Goal: Task Accomplishment & Management: Use online tool/utility

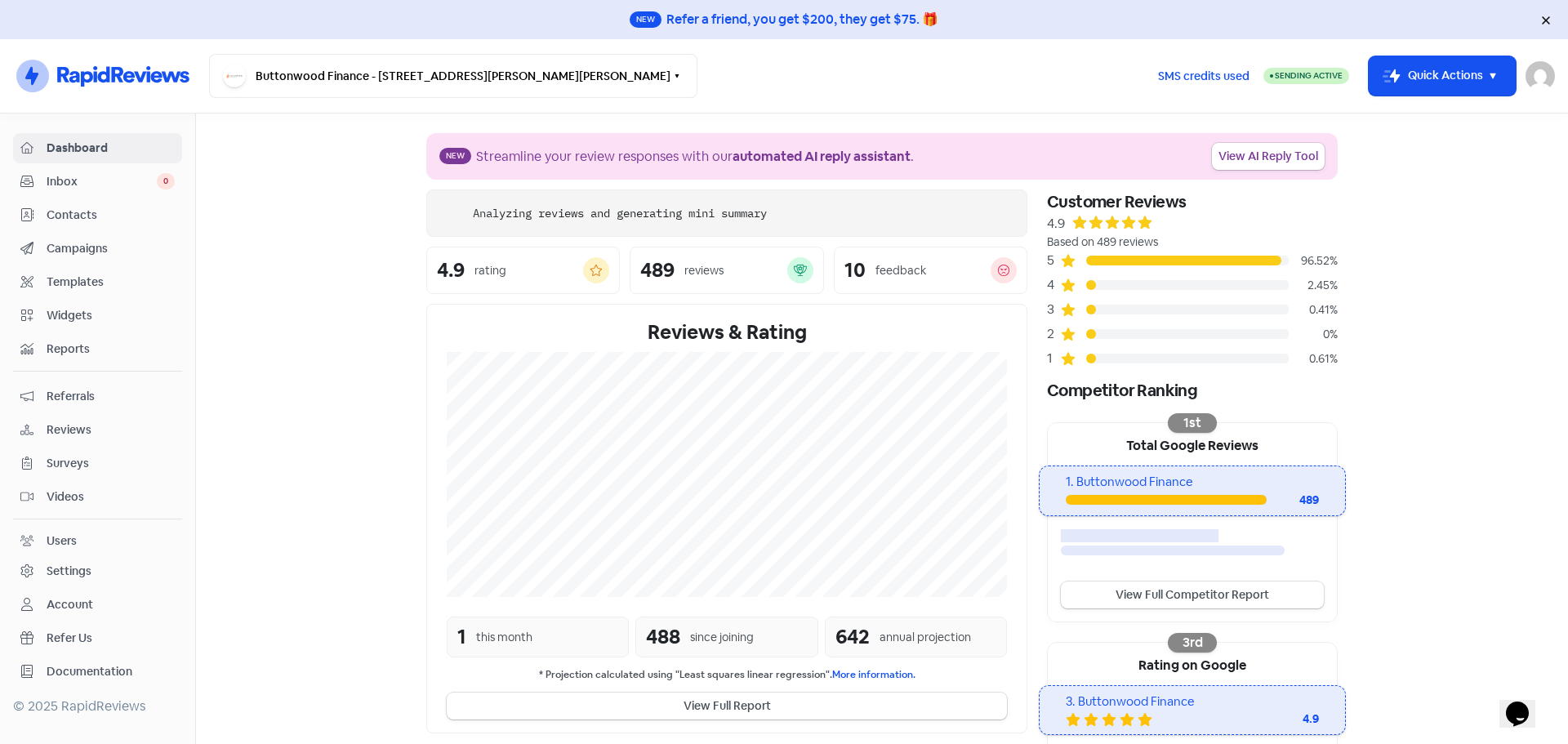
click at [1546, 22] on icon at bounding box center [1547, 21] width 10 height 10
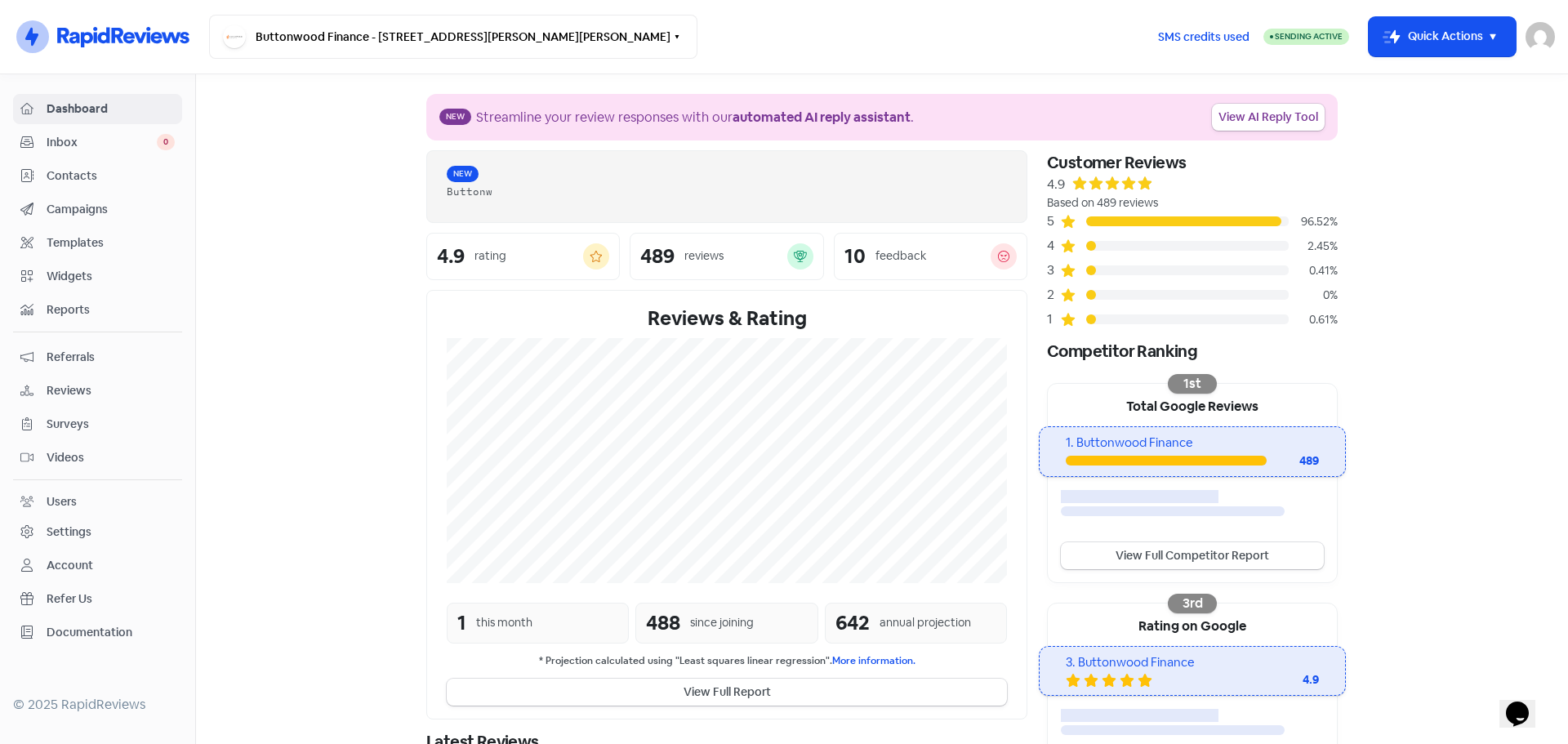
click at [1556, 37] on nav "Icon For Thunder-circle Buttonwood Finance - 5/53 Glen Osmond Rd, Eastwood SA 5…" at bounding box center [784, 37] width 1568 height 74
click at [1545, 40] on img at bounding box center [1541, 37] width 30 height 30
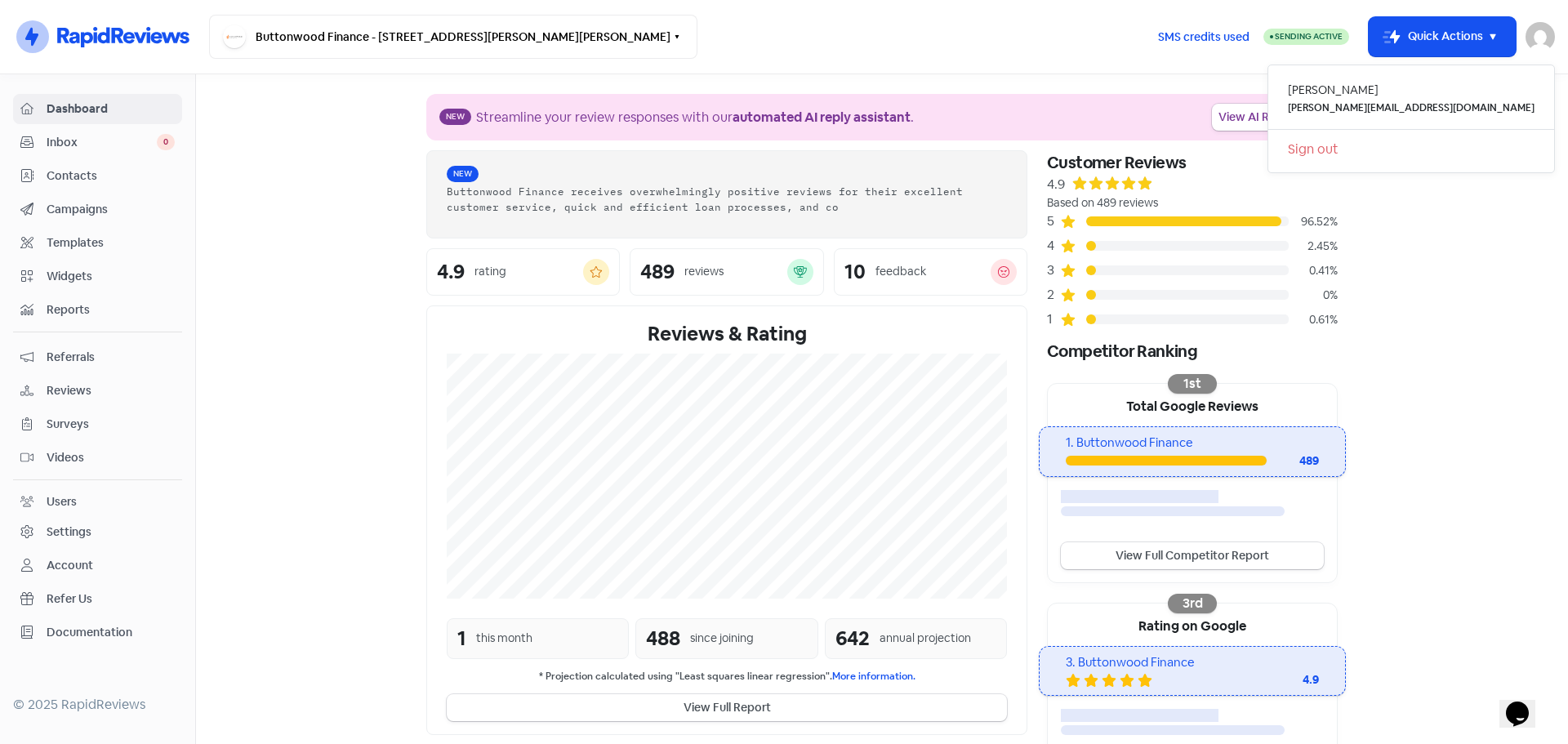
click at [1388, 148] on link "Sign out" at bounding box center [1411, 149] width 286 height 26
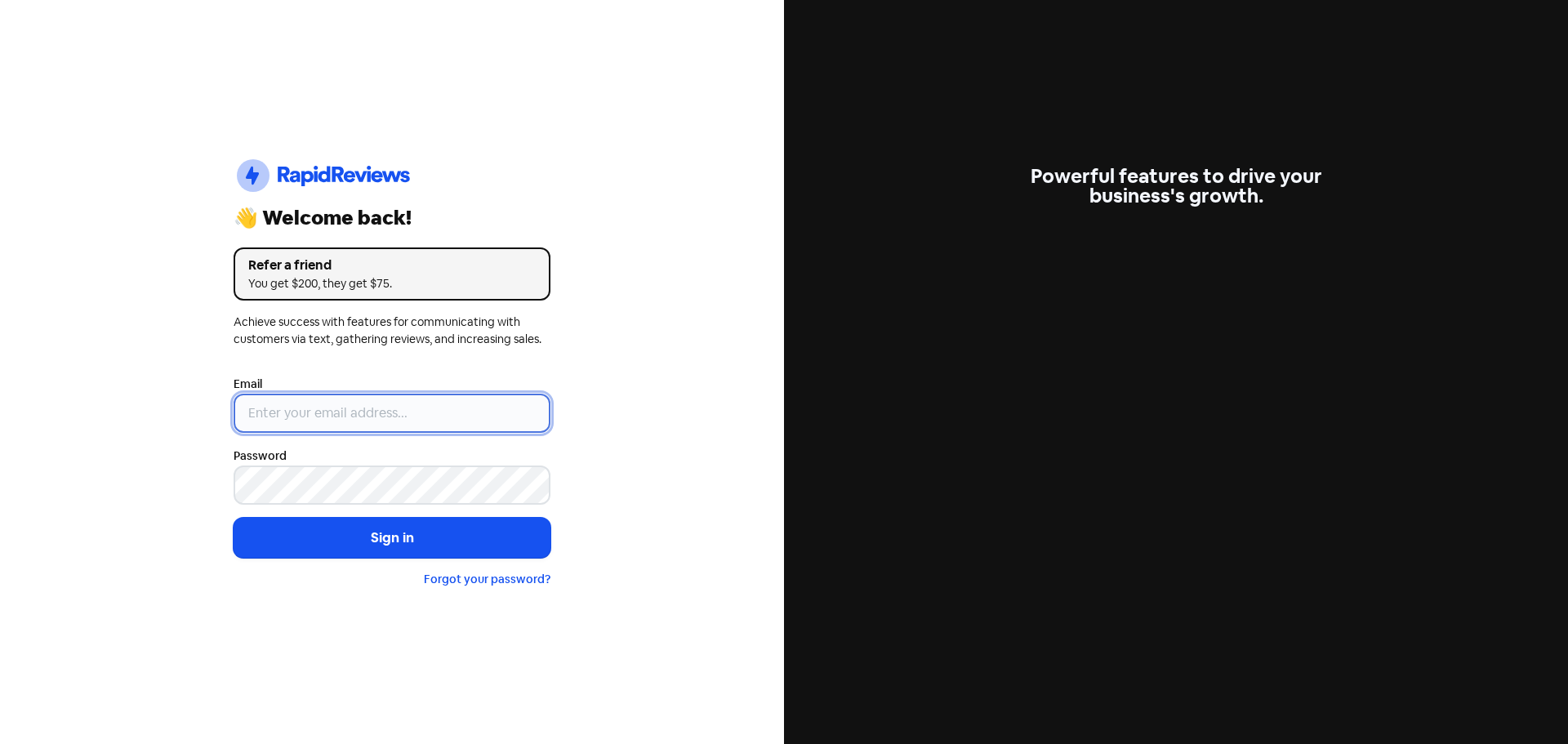
type input "[PERSON_NAME][EMAIL_ADDRESS][DOMAIN_NAME]"
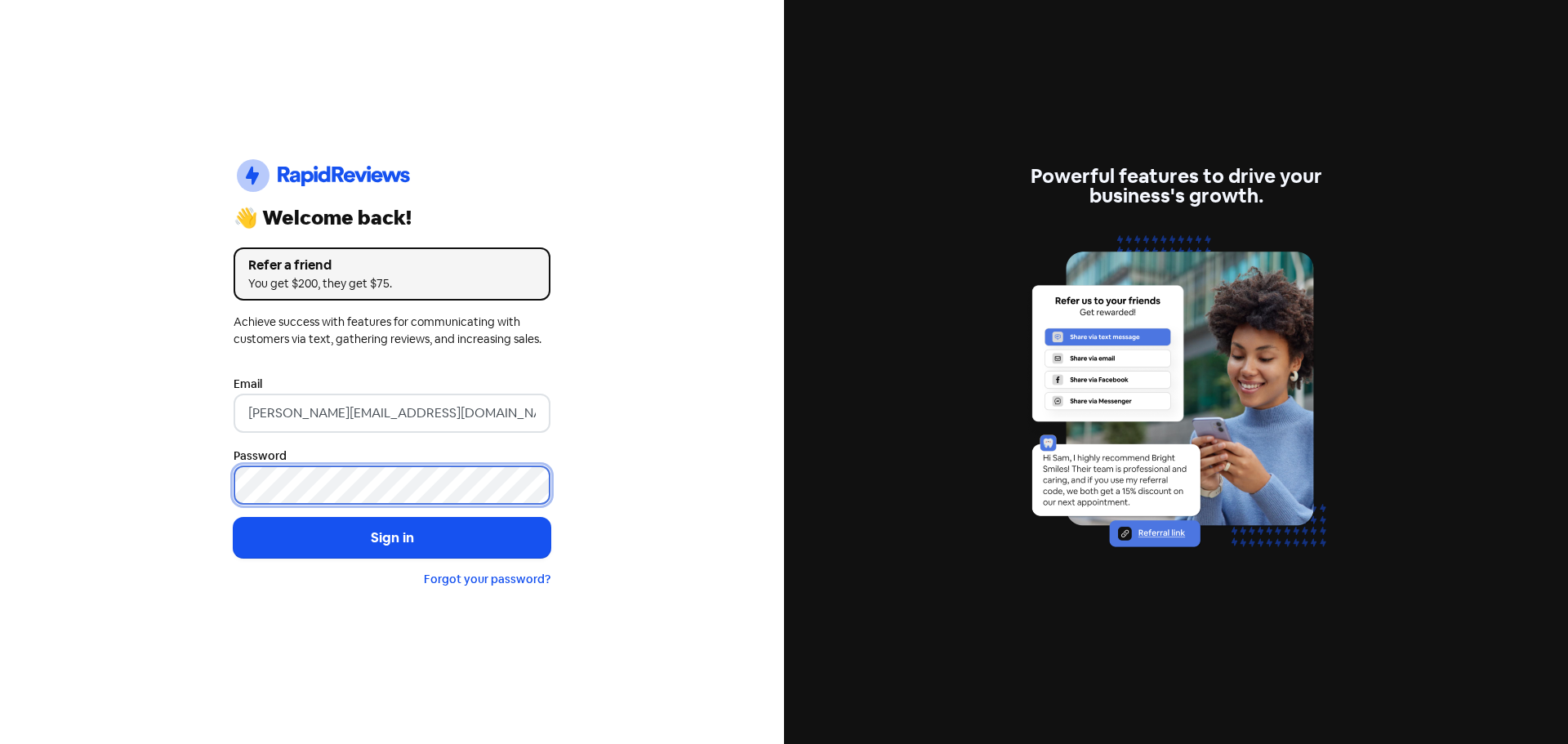
click at [33, 471] on div "Icon For Thunder-circle 👋 Welcome back! Refer a friend You get $200, they get $…" at bounding box center [392, 372] width 784 height 744
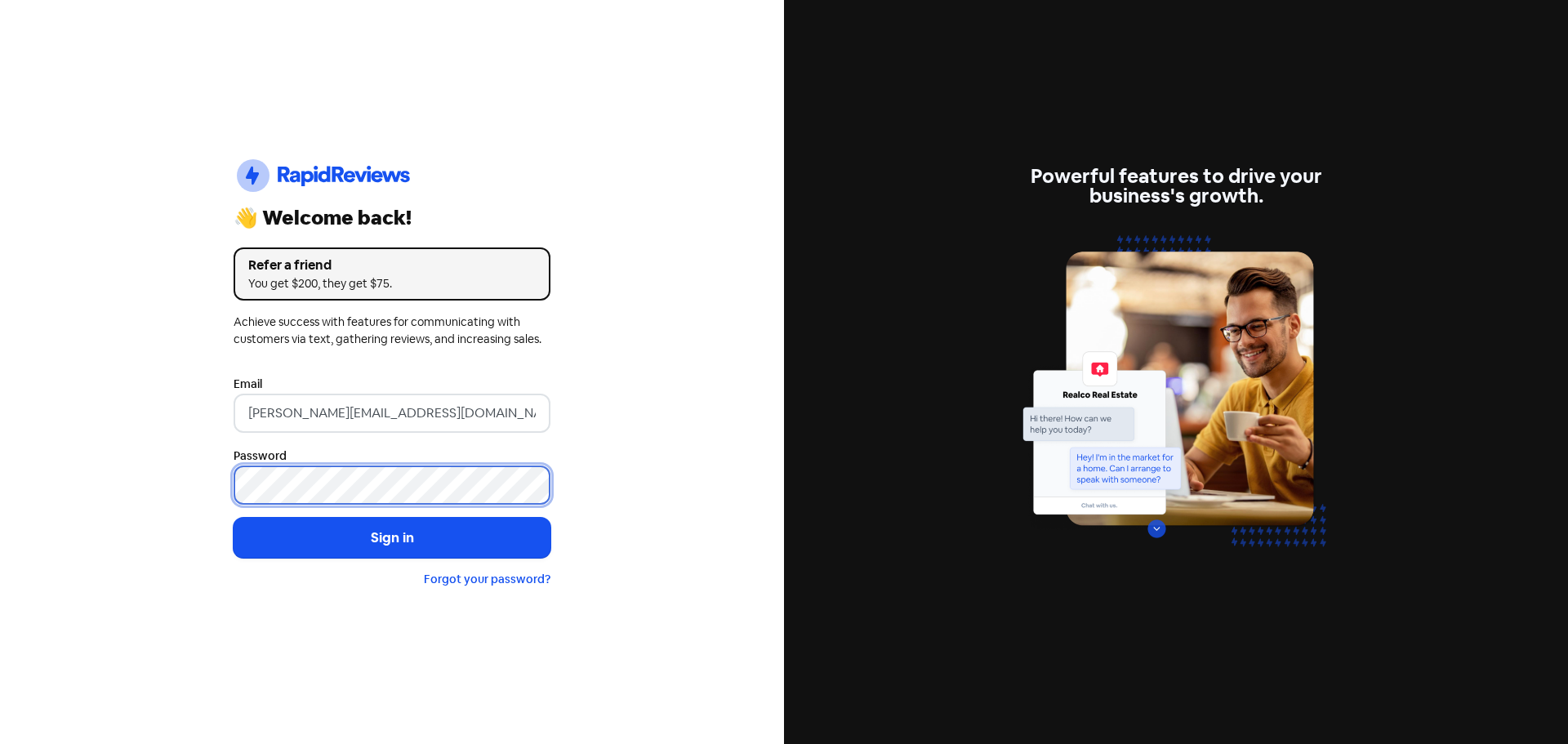
click at [234, 518] on button "Sign in" at bounding box center [392, 538] width 317 height 40
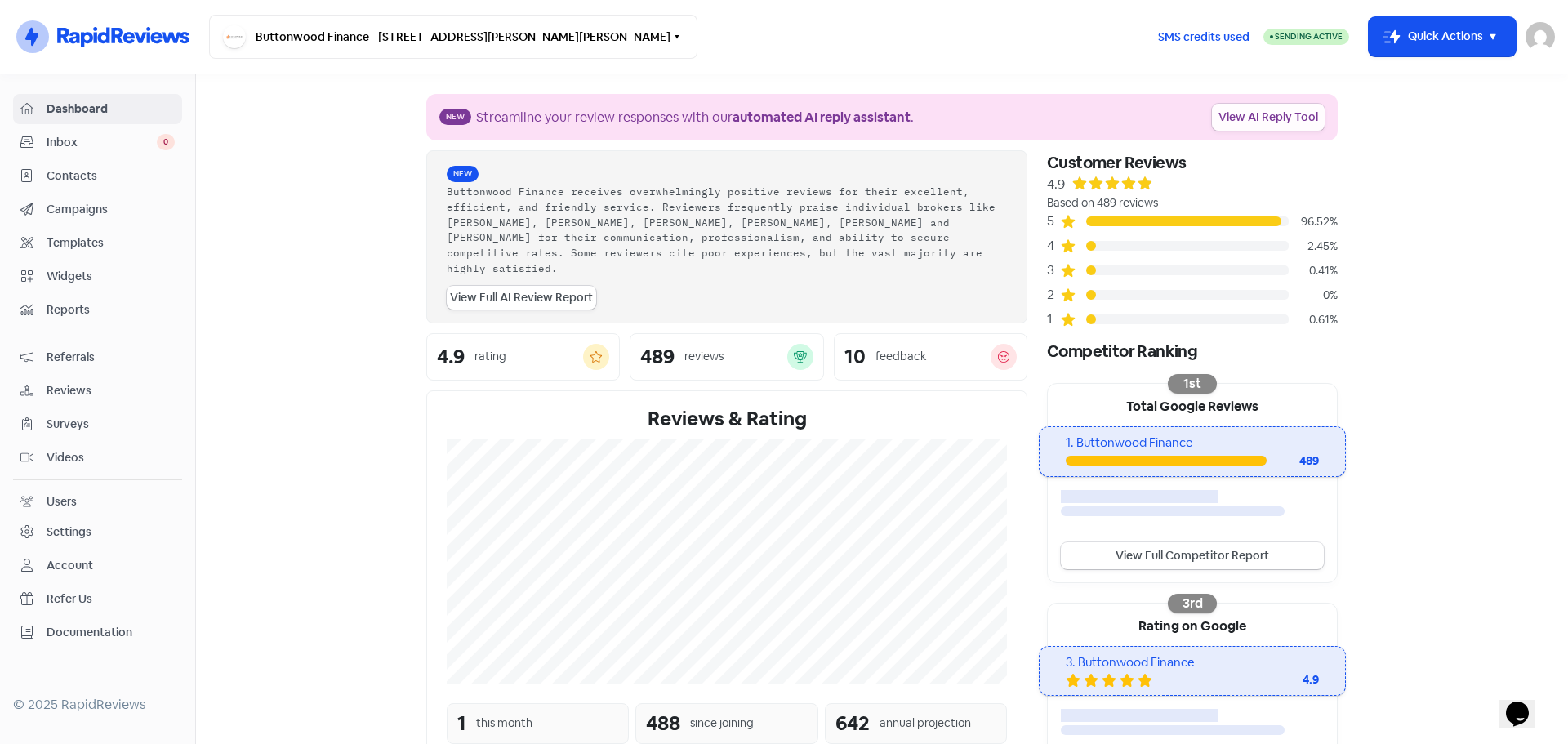
click at [1271, 112] on link "View AI Reply Tool" at bounding box center [1268, 117] width 112 height 27
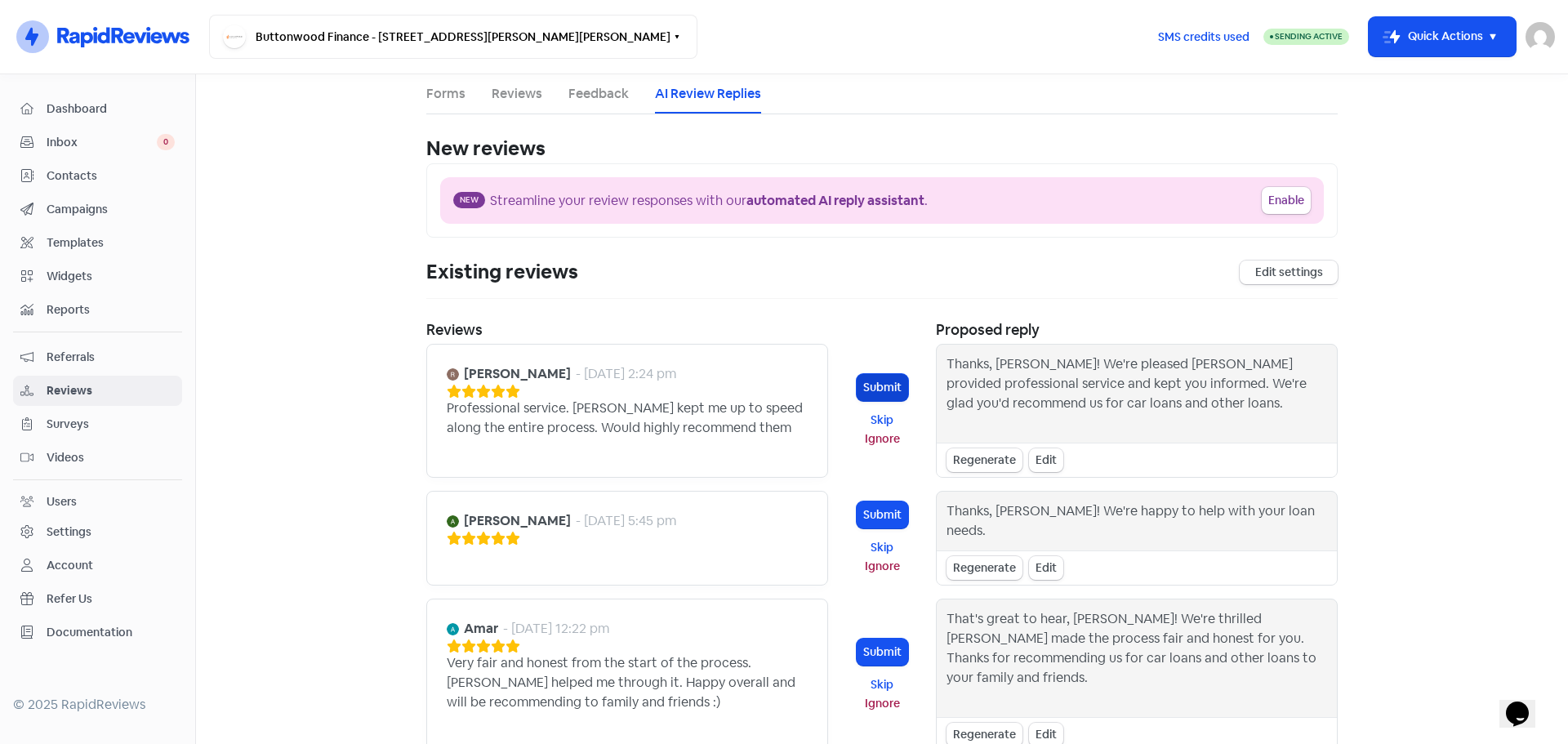
click at [865, 386] on button "Submit" at bounding box center [882, 387] width 51 height 27
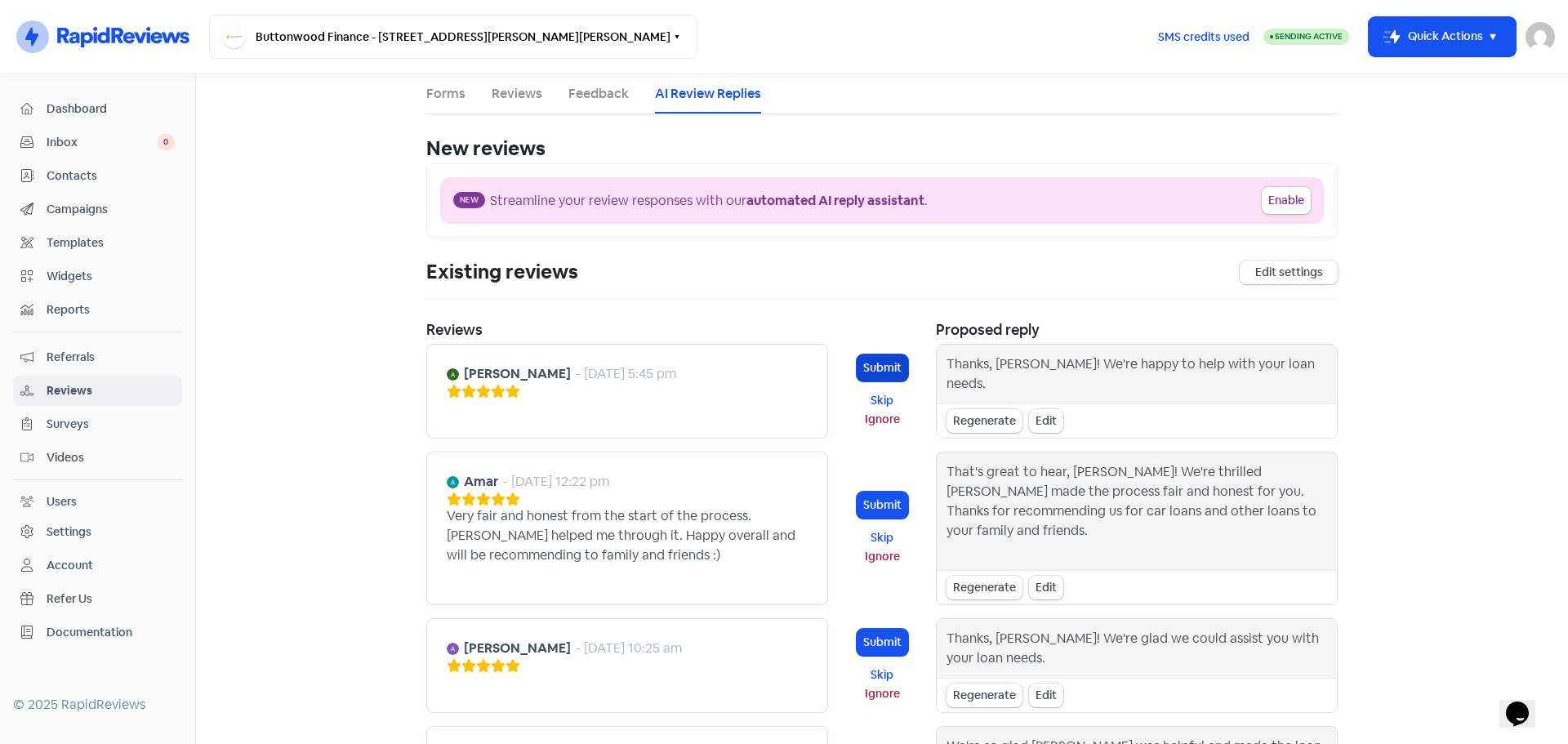
click at [872, 368] on button "Submit" at bounding box center [882, 367] width 51 height 27
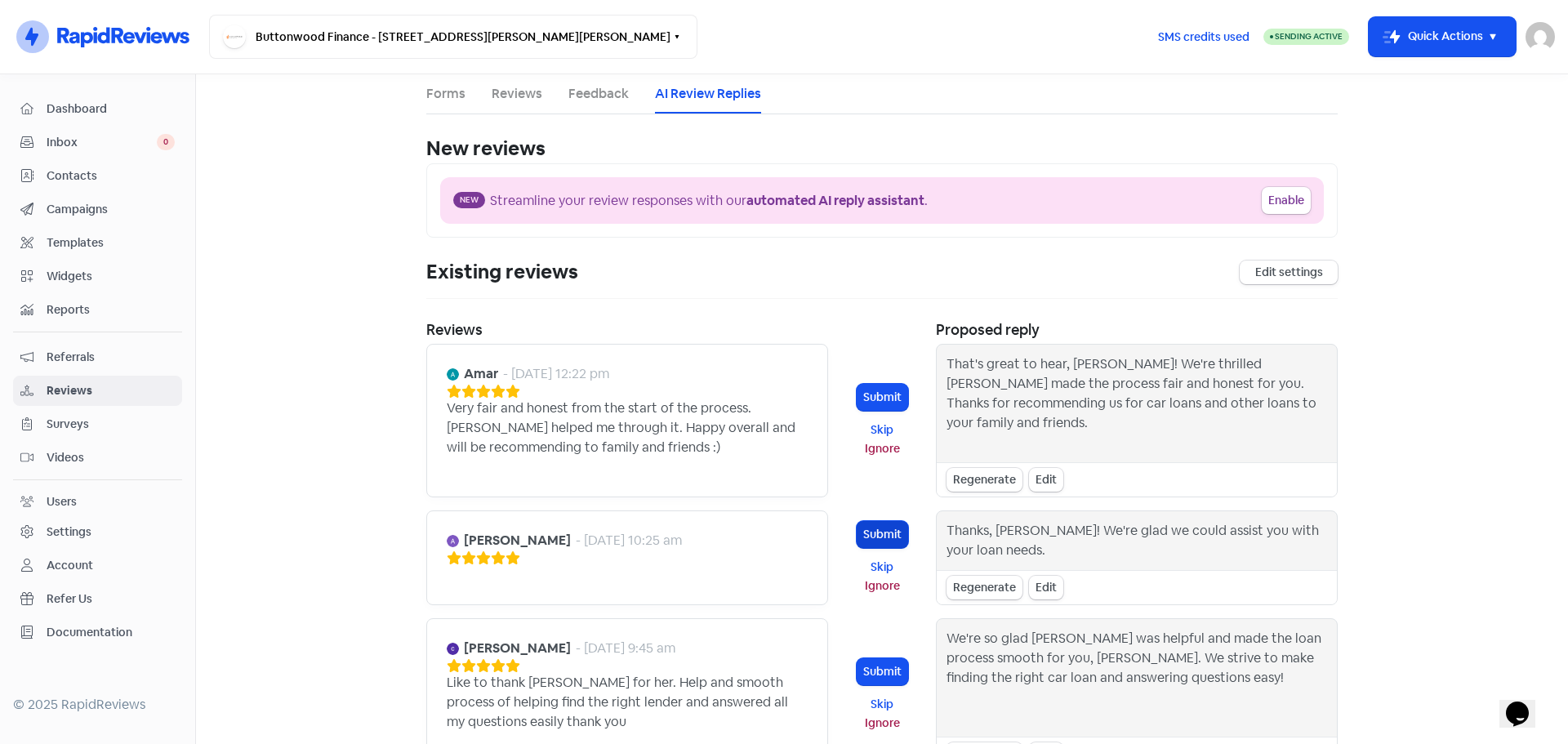
click at [872, 538] on button "Submit" at bounding box center [882, 534] width 51 height 27
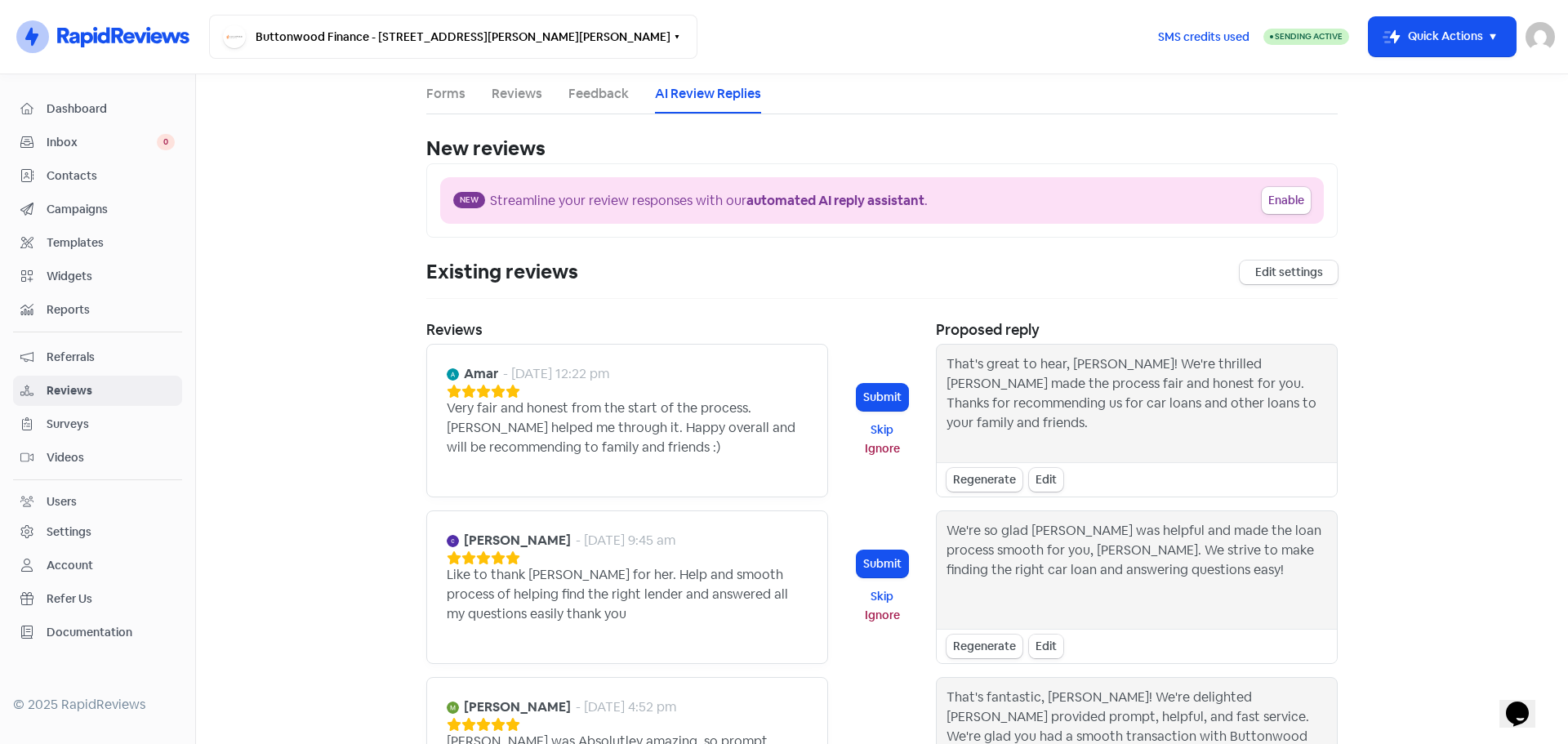
click at [1038, 647] on div "Edit" at bounding box center [1047, 646] width 35 height 24
drag, startPoint x: 1114, startPoint y: 550, endPoint x: 1245, endPoint y: 578, distance: 134.0
click at [1245, 578] on textarea "We're so glad Yana was helpful and made the loan process smooth for you, Christ…" at bounding box center [1137, 568] width 381 height 95
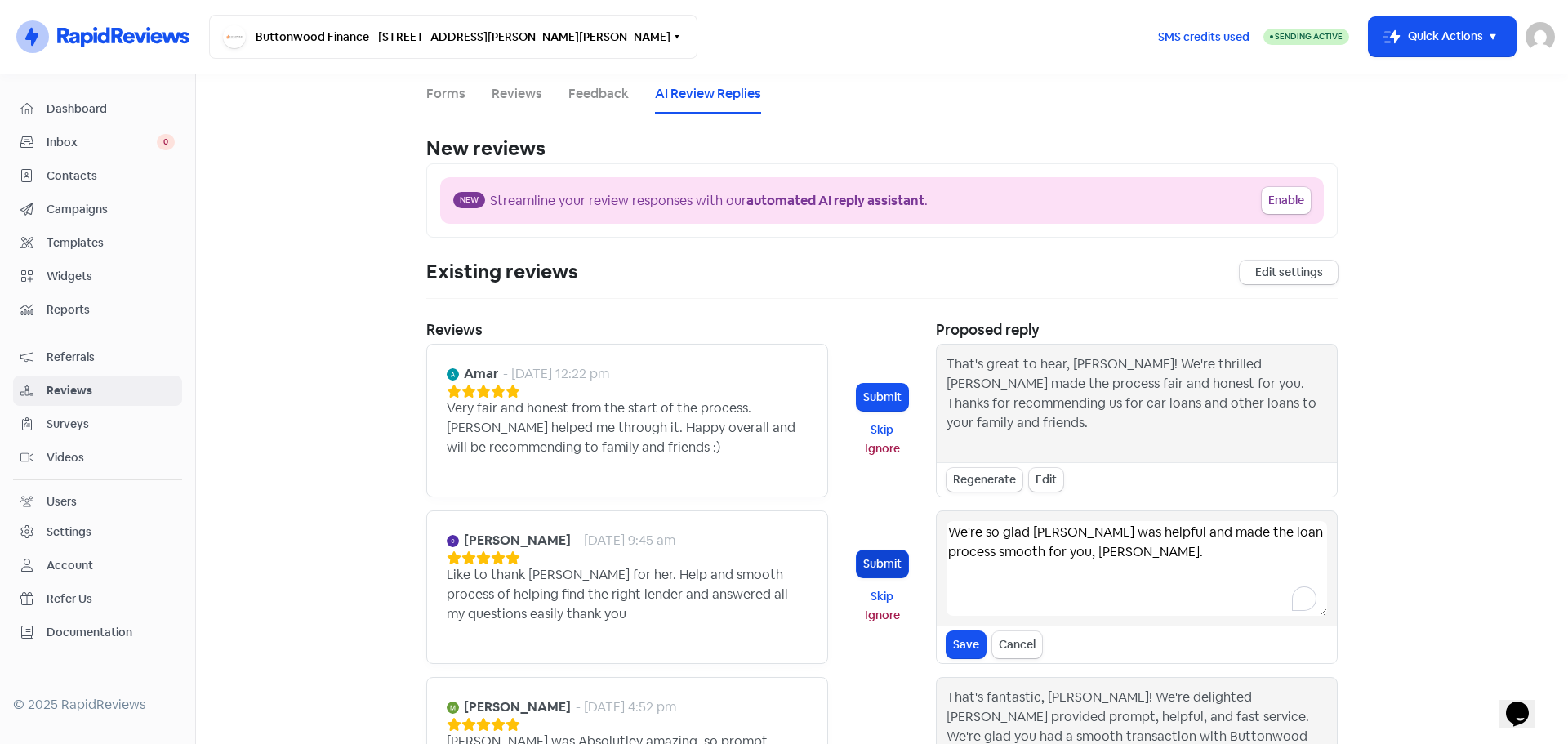
type textarea "We're so glad Yana was helpful and made the loan process smooth for you, Christ…"
click at [883, 558] on button "Submit" at bounding box center [882, 563] width 51 height 27
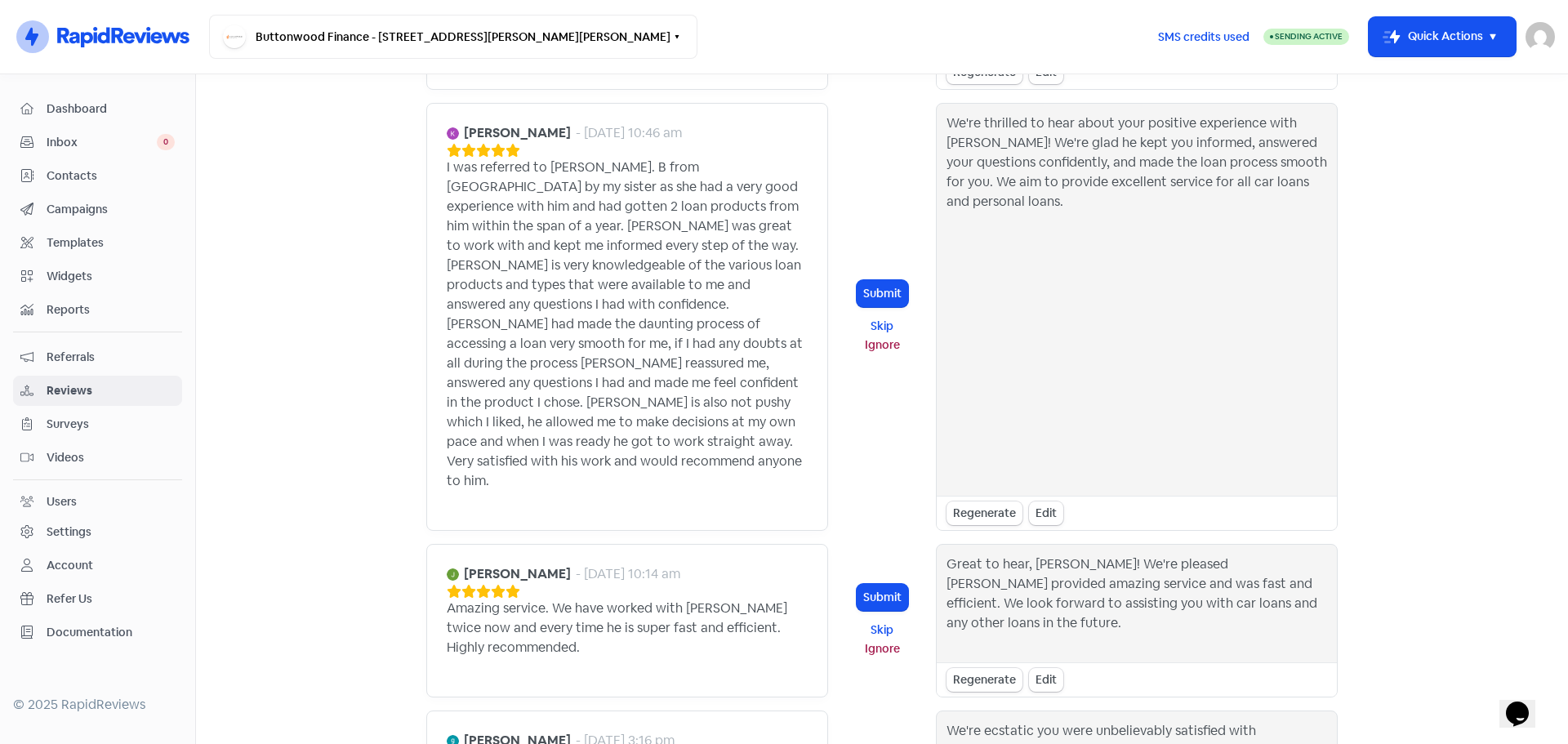
scroll to position [653, 0]
click at [996, 667] on div "Regenerate" at bounding box center [985, 679] width 76 height 24
click at [861, 583] on button "Submit" at bounding box center [882, 596] width 51 height 27
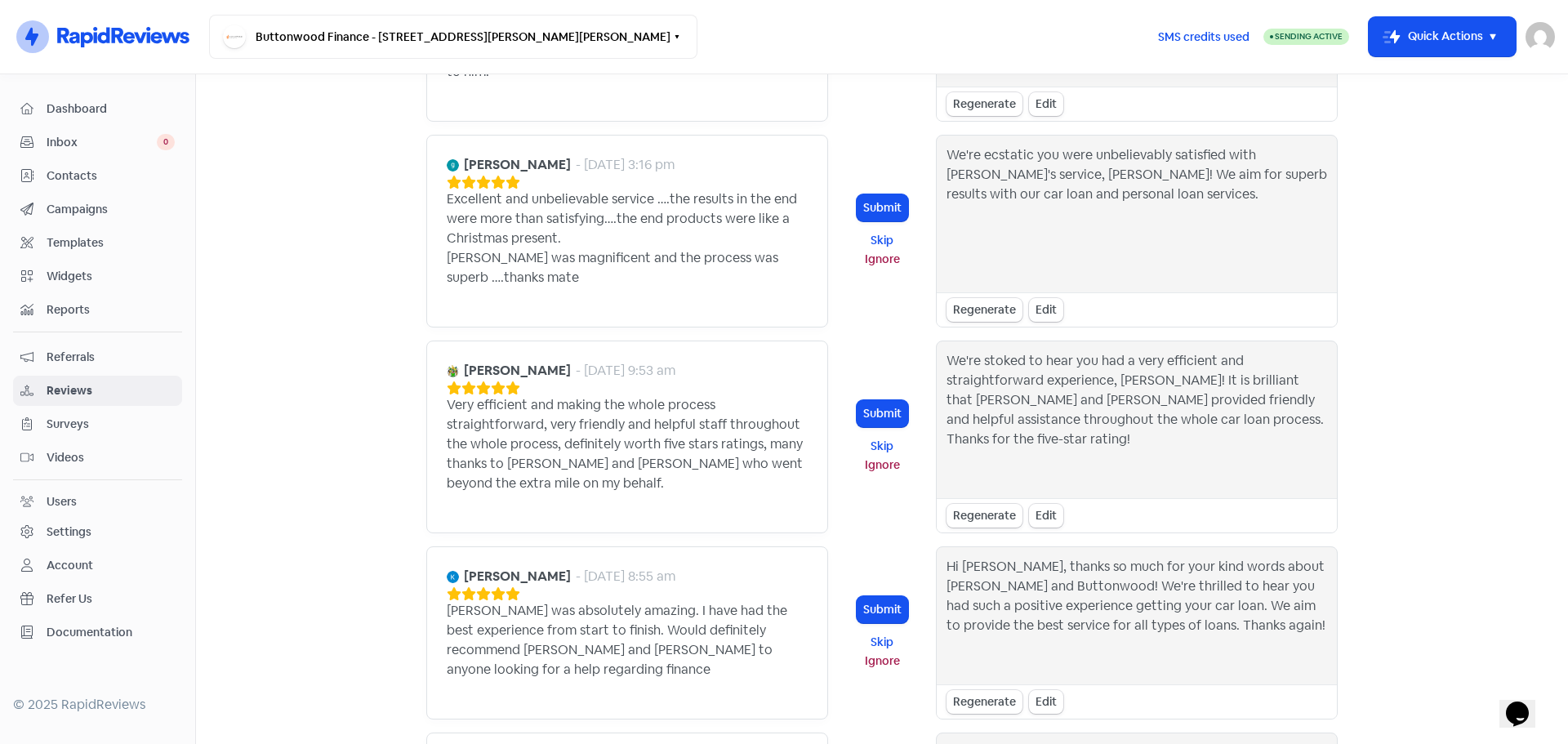
scroll to position [1551, 0]
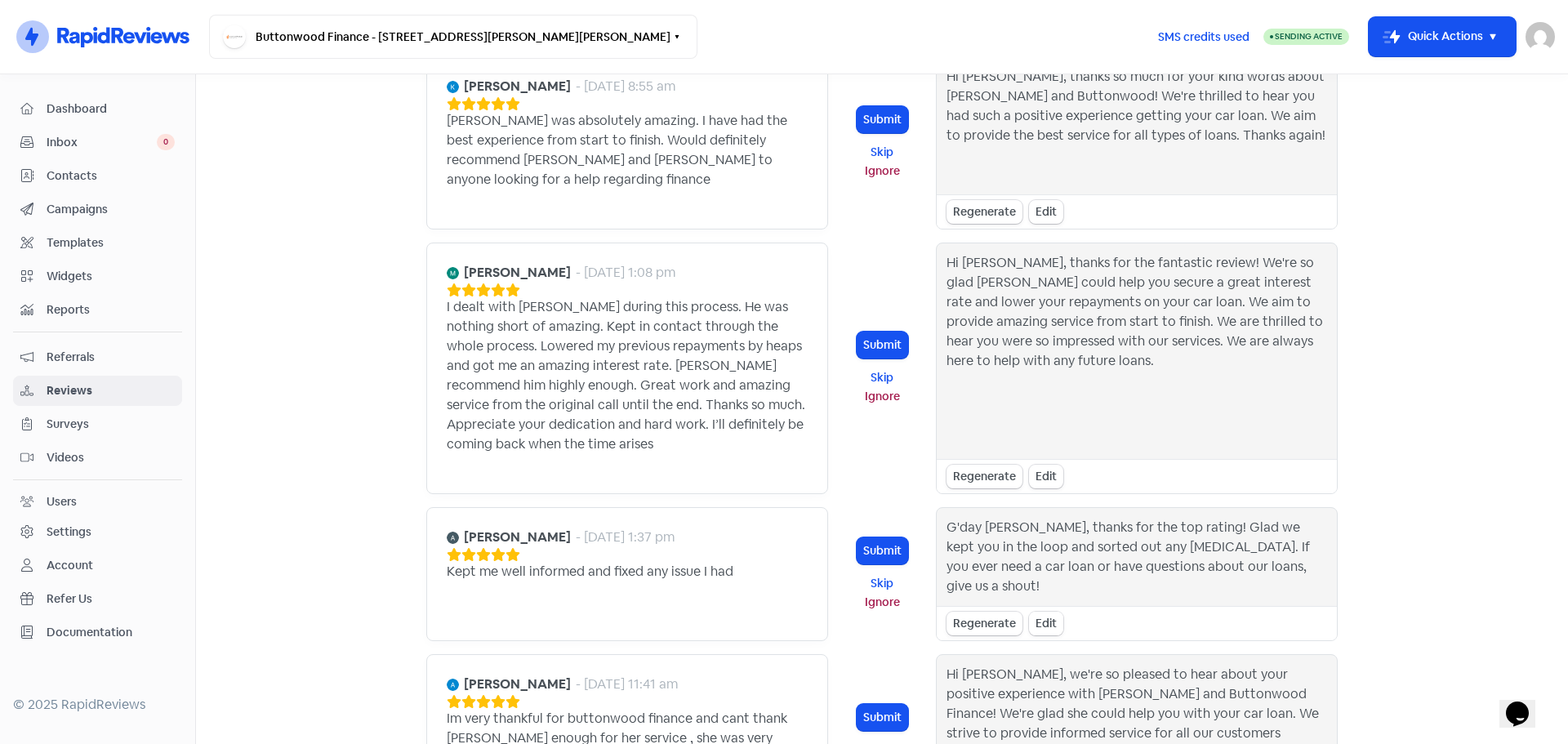
click at [1041, 611] on div "Edit" at bounding box center [1047, 623] width 35 height 24
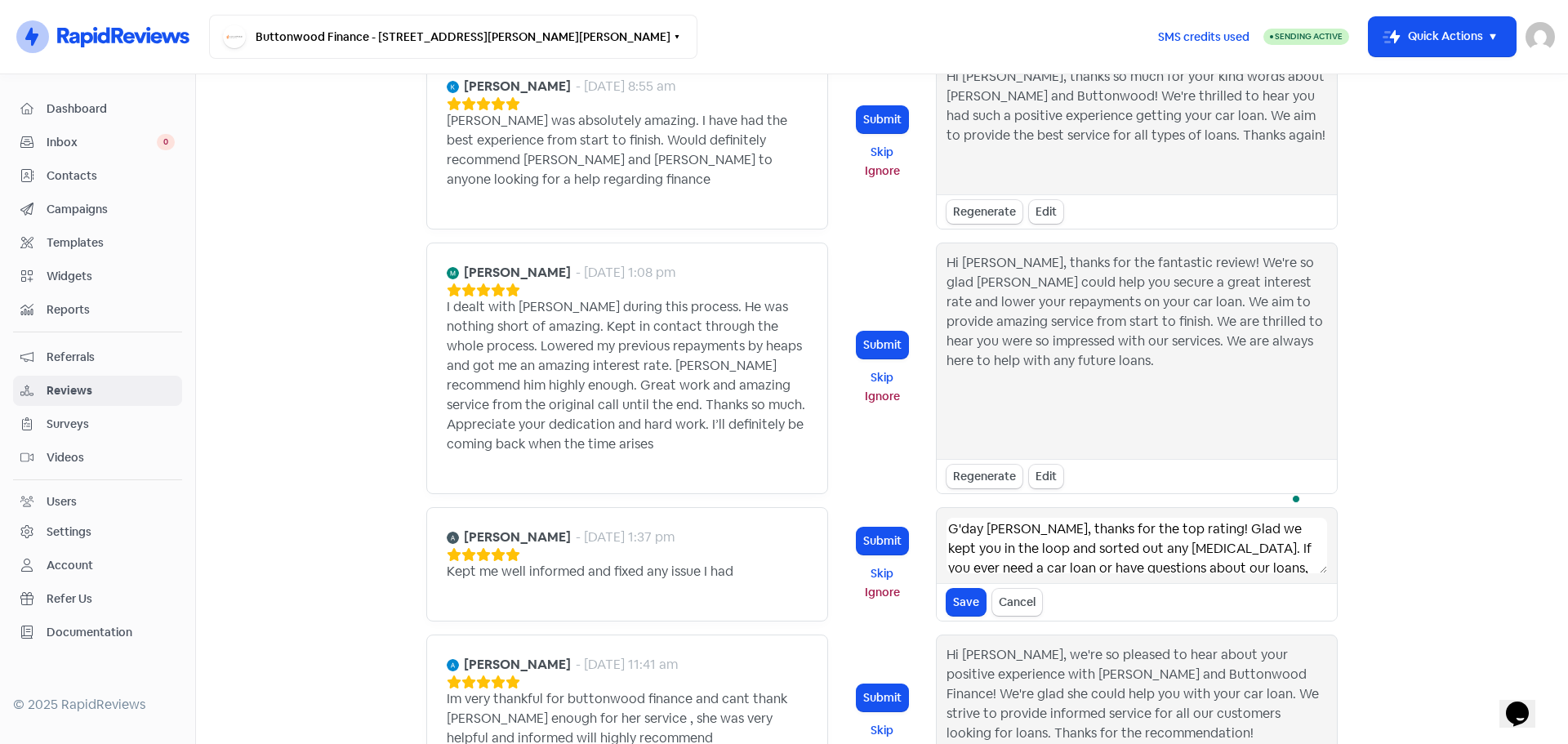
drag, startPoint x: 1014, startPoint y: 471, endPoint x: 845, endPoint y: 467, distance: 169.0
click at [845, 507] on div "Alex - 19 Aug 2025, 1:37 pm Kept me well informed and fixed any issue I had Sub…" at bounding box center [881, 564] width 911 height 114
click at [1042, 518] on textarea "Thanks for the top rating! Glad we kept you in the loop and sorted out any hicc…" at bounding box center [1137, 545] width 381 height 55
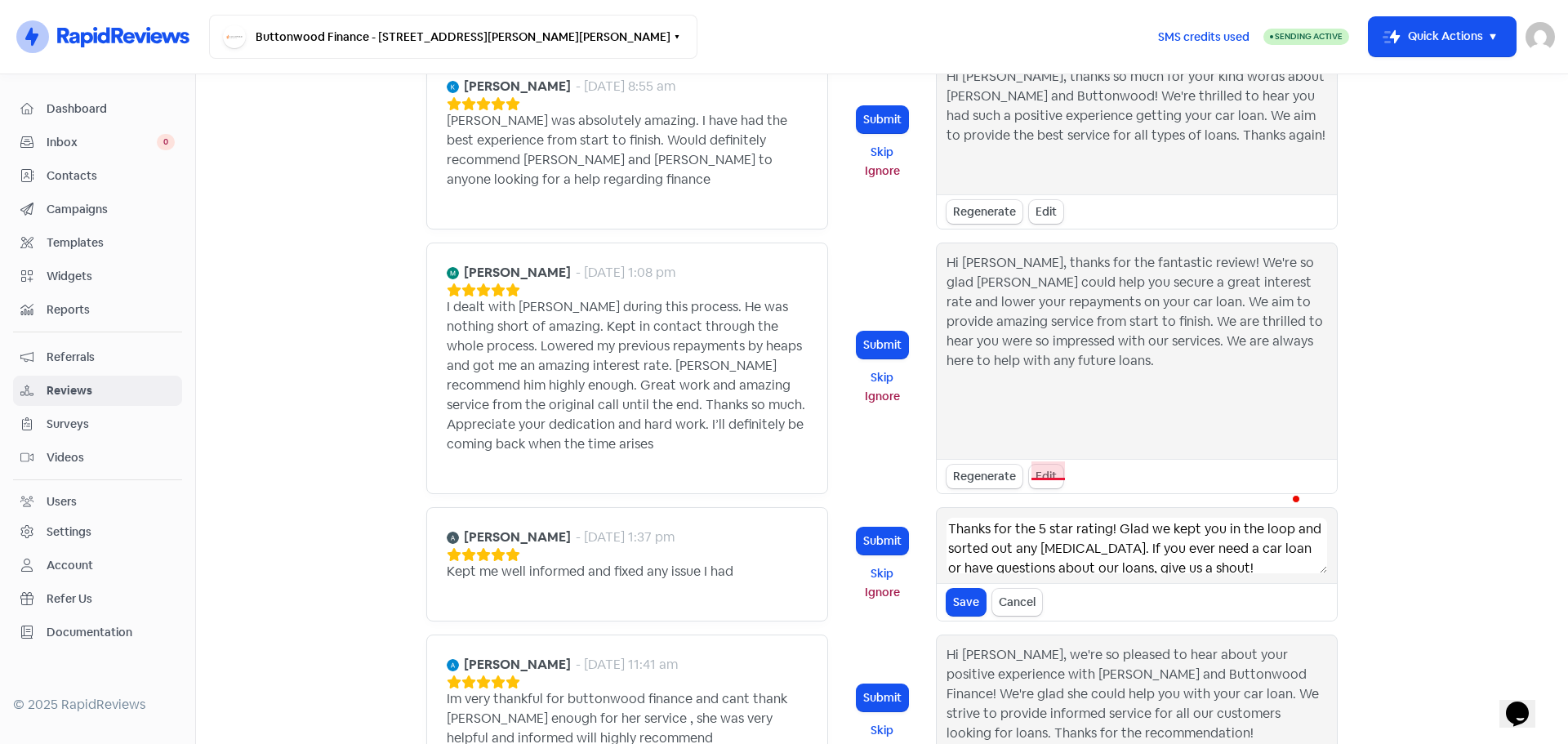
click at [1055, 518] on textarea "Thanks for the 5 star rating! Glad we kept you in the loop and sorted out any h…" at bounding box center [1137, 545] width 381 height 55
click at [1043, 518] on textarea "Thanks for the 5-star rating! Glad we kept you in the loop and sorted out any h…" at bounding box center [1137, 545] width 381 height 55
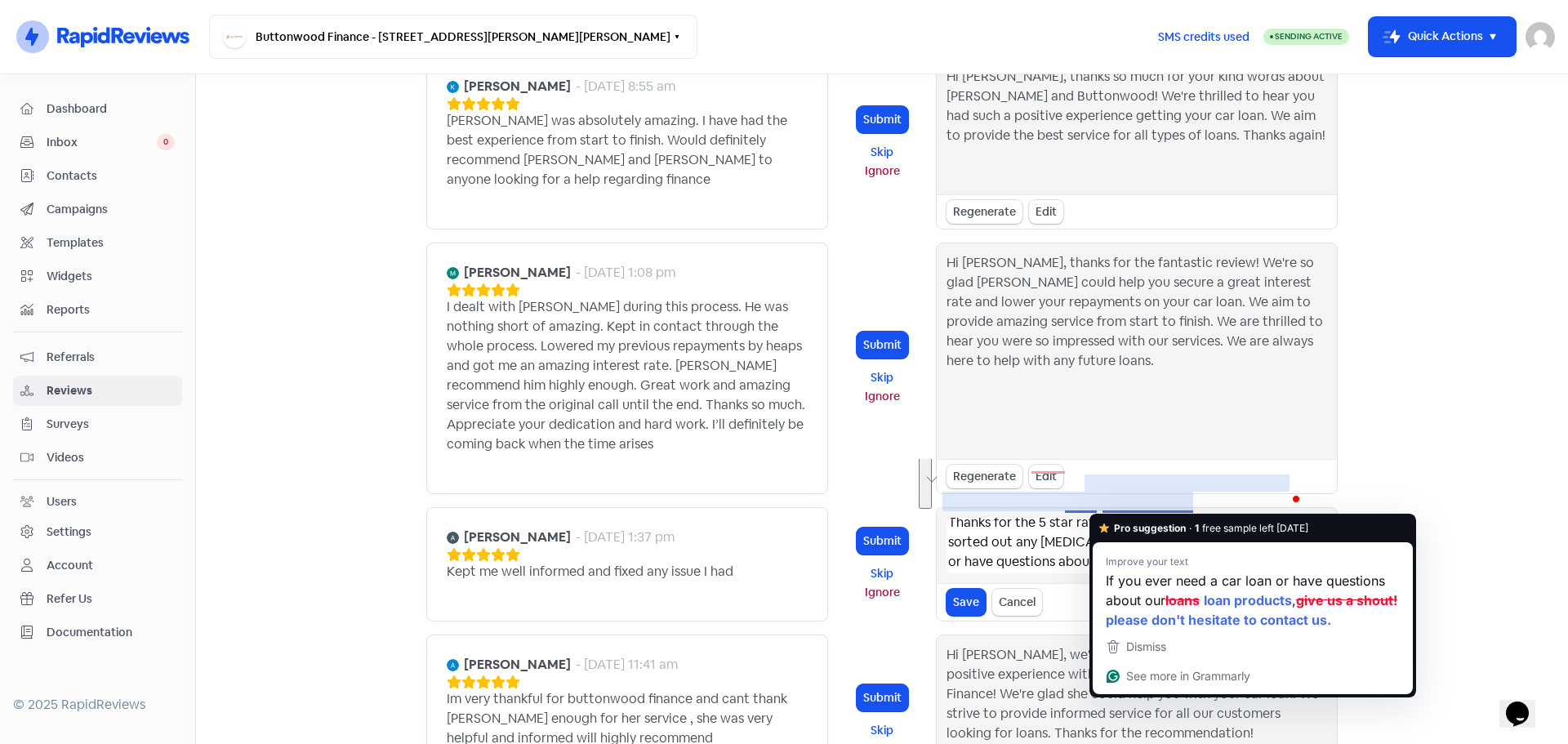
drag, startPoint x: 1108, startPoint y: 467, endPoint x: 1208, endPoint y: 509, distance: 108.5
click at [1208, 518] on textarea "Thanks for the 5 star rating! Glad we kept you in the loop and sorted out any h…" at bounding box center [1137, 545] width 381 height 55
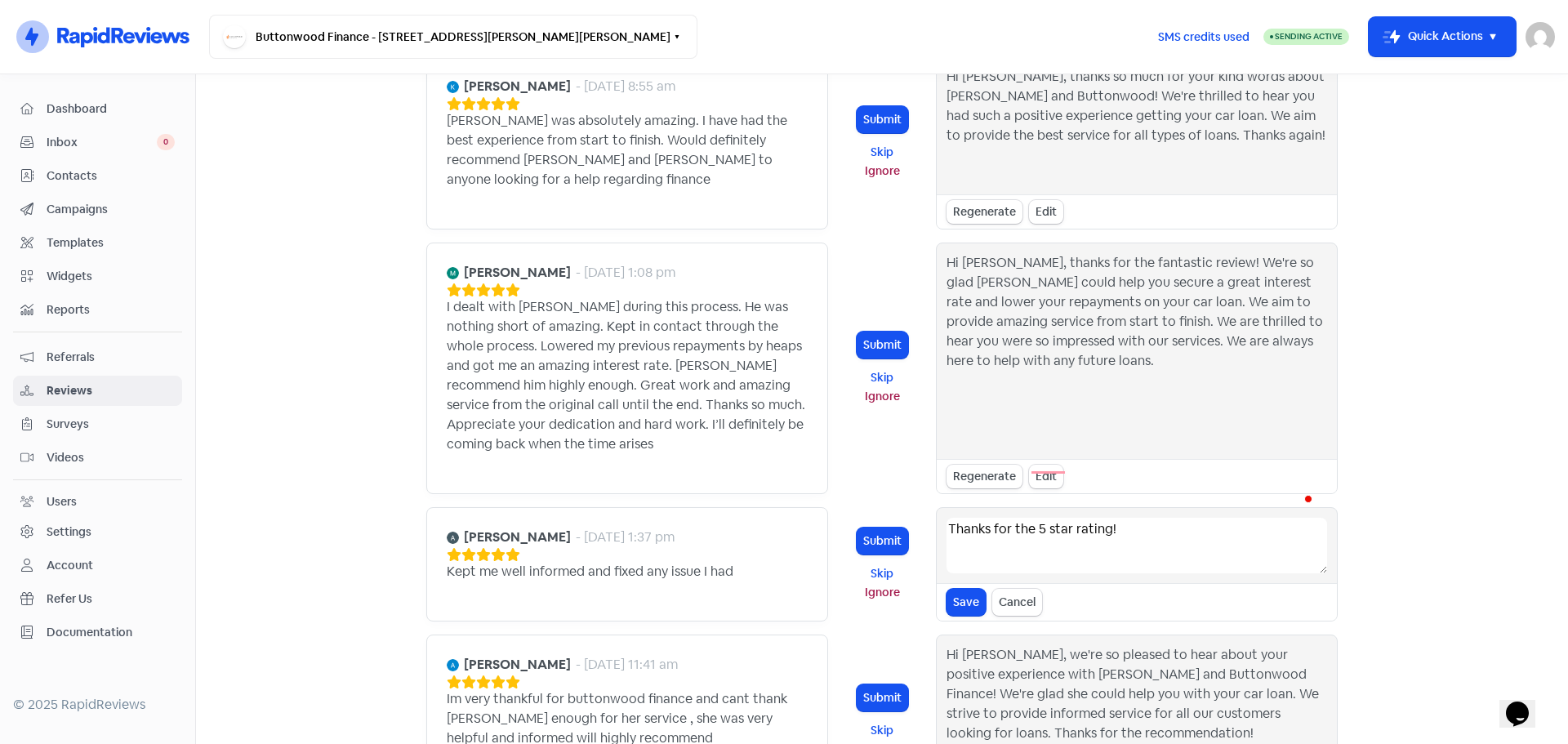
scroll to position [0, 0]
type textarea "Thanks for the 5 star rating!"
click at [874, 528] on button "Submit" at bounding box center [882, 541] width 51 height 27
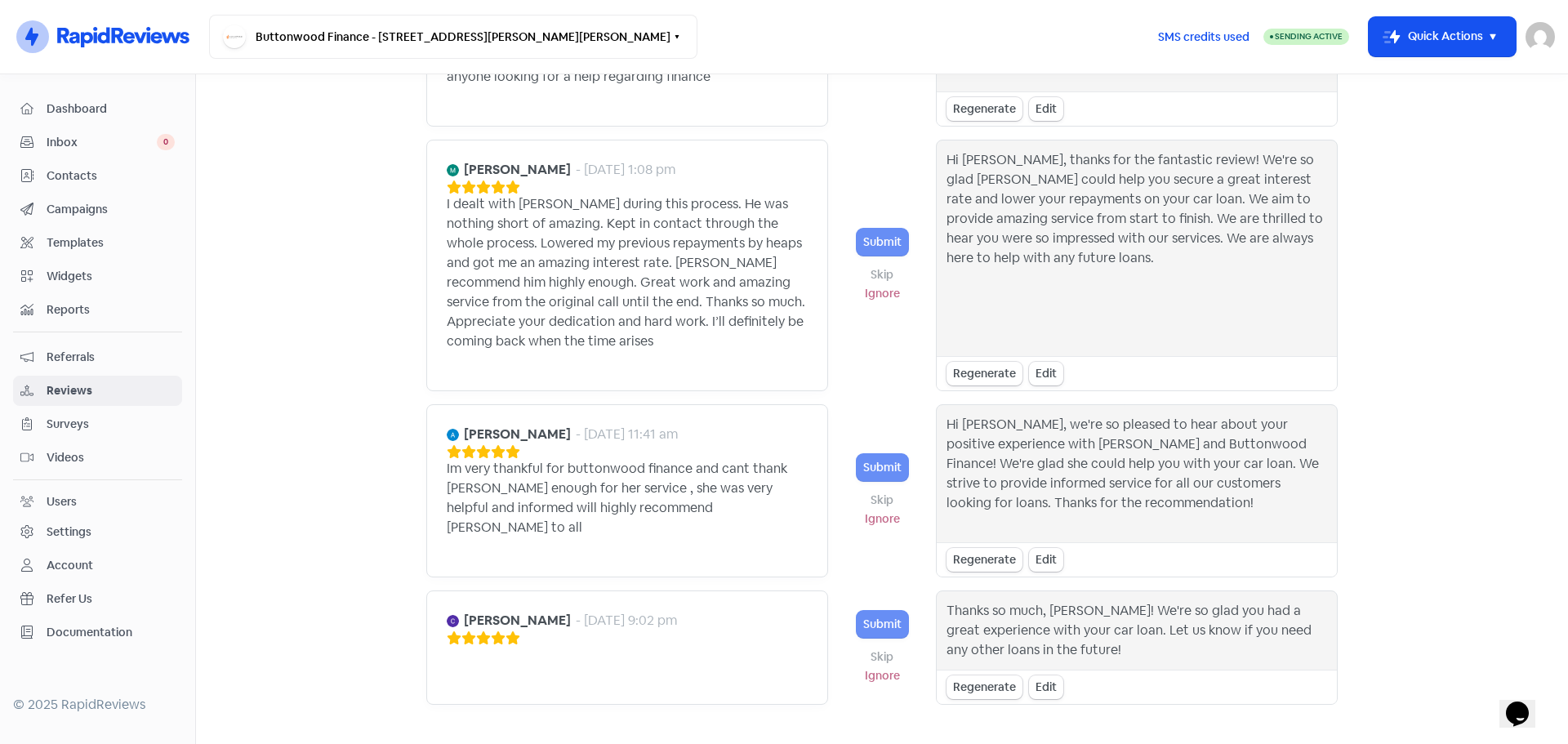
scroll to position [1781, 0]
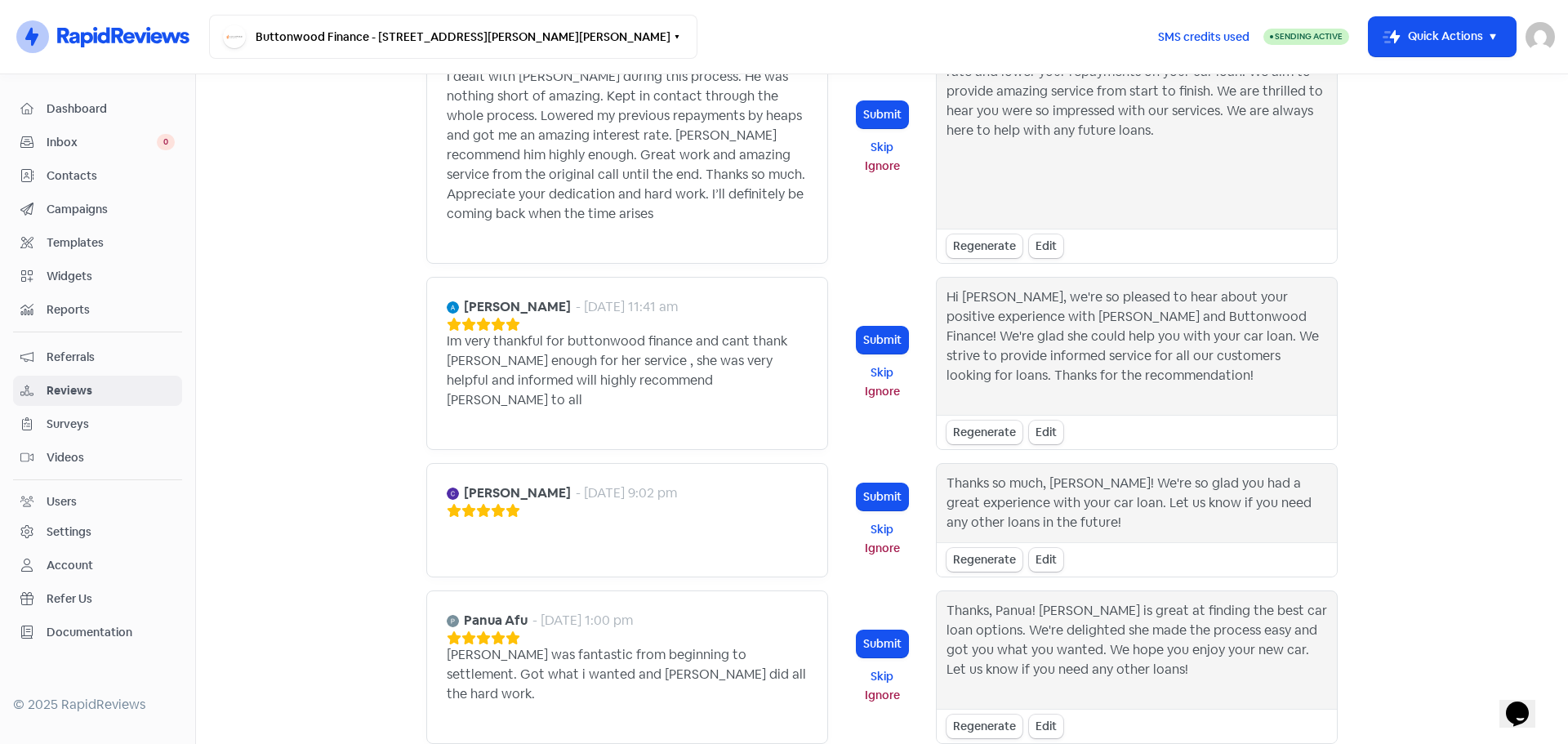
drag, startPoint x: 894, startPoint y: 427, endPoint x: 1262, endPoint y: 449, distance: 368.7
click at [1281, 463] on div "Caleb Jarvis - 18 Aug 2025, 9:02 pm Submit Skip Ignore Thanks so much, Caleb! W…" at bounding box center [881, 520] width 911 height 114
drag, startPoint x: 1255, startPoint y: 448, endPoint x: 1270, endPoint y: 472, distance: 28.3
click at [1270, 472] on div "Thanks so much, Caleb! We're so glad you had a great experience with your car l…" at bounding box center [1137, 520] width 402 height 114
drag, startPoint x: 459, startPoint y: 408, endPoint x: 535, endPoint y: 409, distance: 76.0
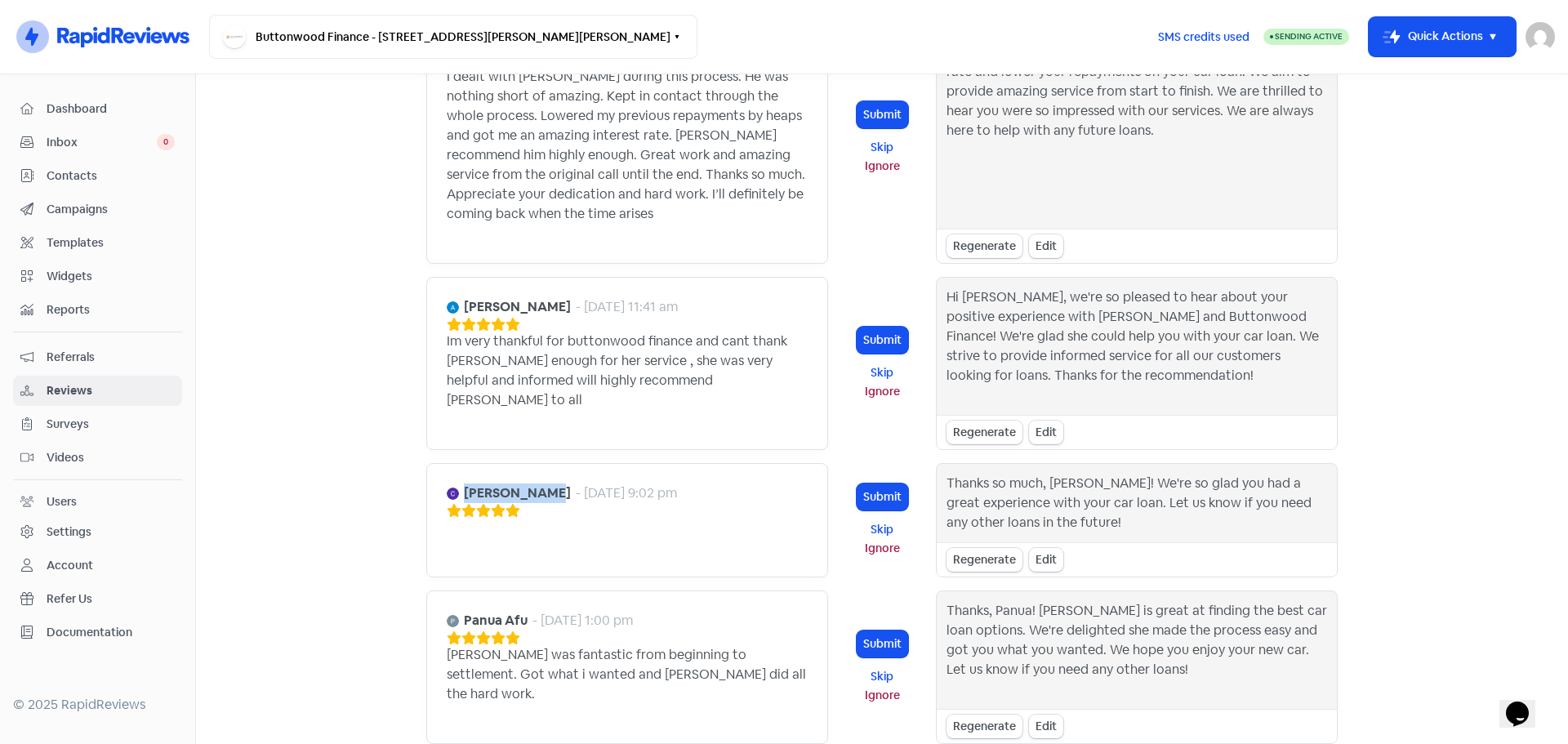
click at [535, 483] on div "Caleb Jarvis - 18 Aug 2025, 9:02 pm" at bounding box center [562, 493] width 230 height 20
copy b "Caleb Jarvis"
click at [876, 483] on button "Submit" at bounding box center [882, 496] width 51 height 27
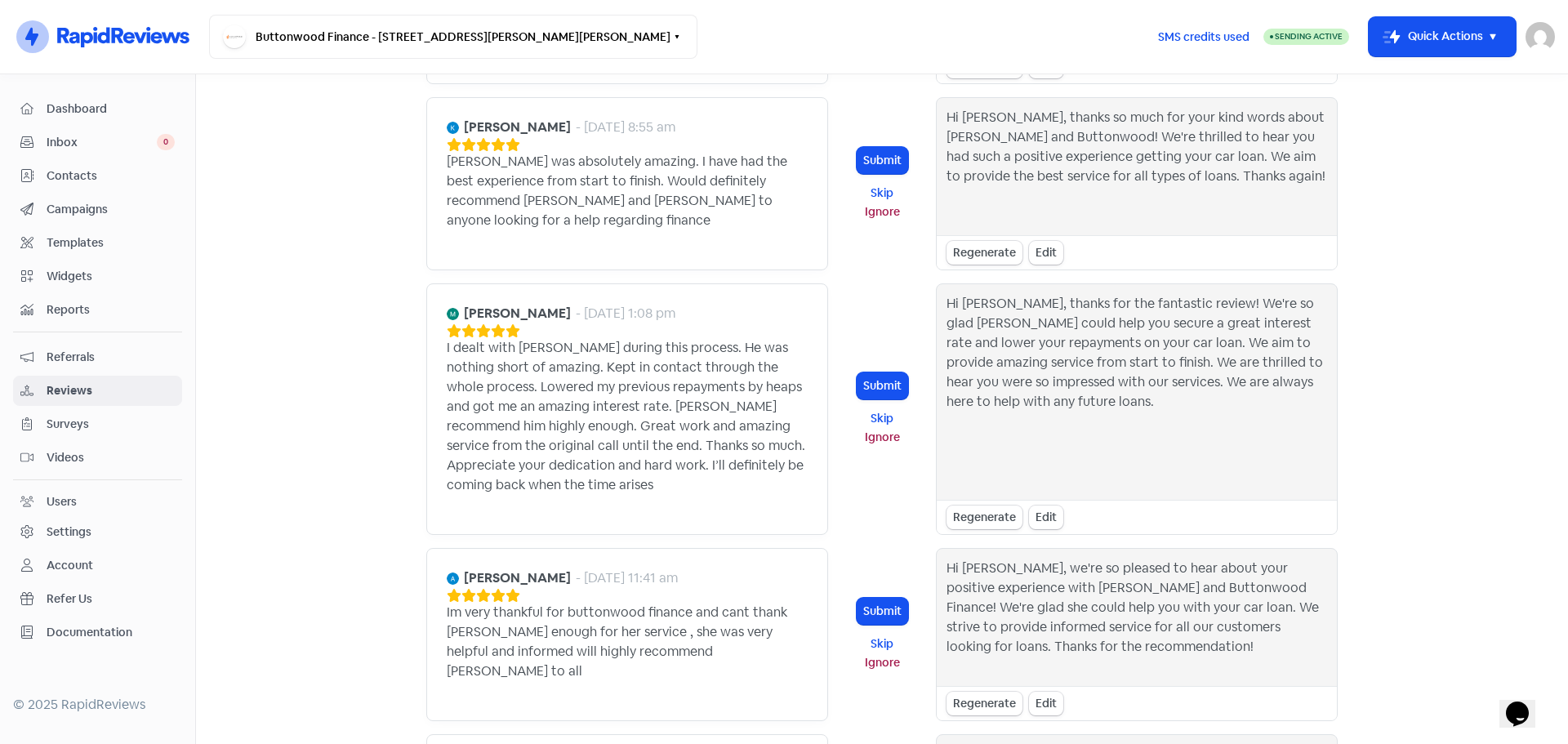
scroll to position [1821, 0]
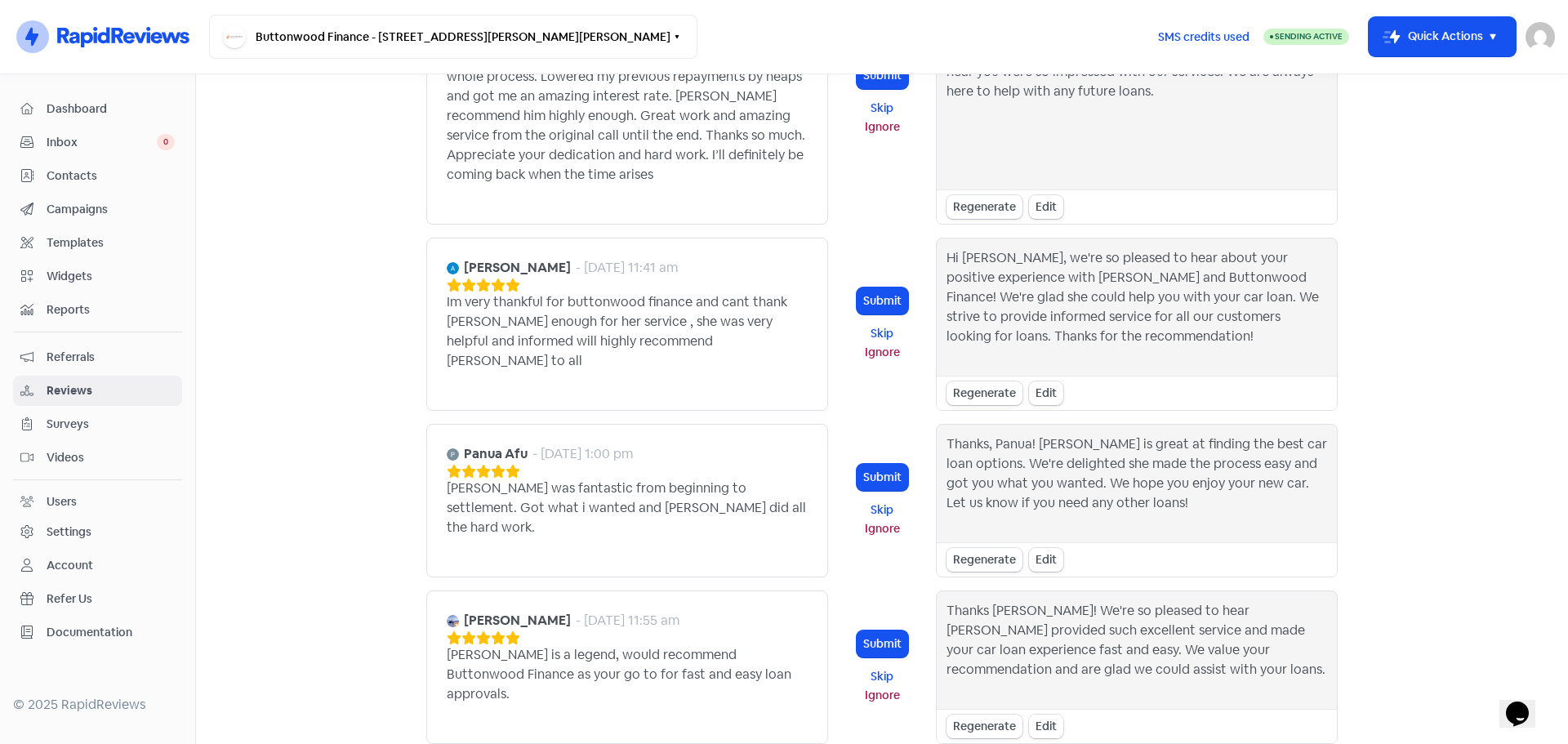
click at [1045, 714] on div "Edit" at bounding box center [1047, 726] width 35 height 24
click at [1025, 601] on textarea "Thanks Chris! We're so pleased to hear Brenton provided such excellent service …" at bounding box center [1137, 648] width 381 height 95
